Goal: Task Accomplishment & Management: Complete application form

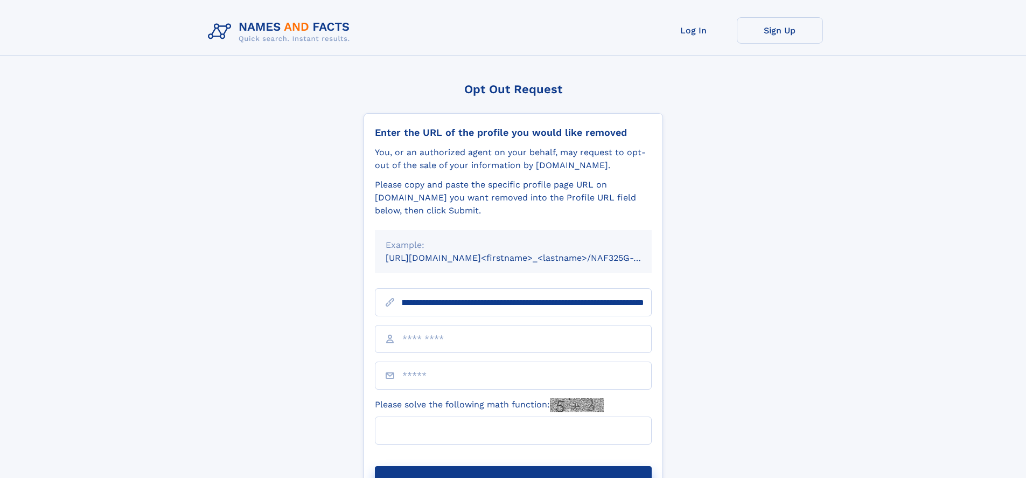
scroll to position [0, 148]
type input "**********"
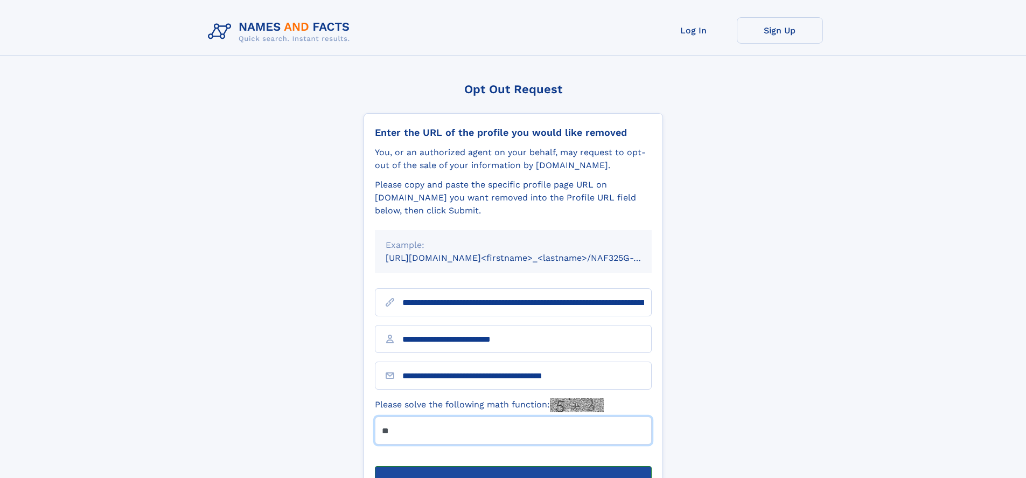
type input "**"
click at [512, 466] on button "Submit Opt Out Request" at bounding box center [513, 483] width 277 height 34
